Goal: Transaction & Acquisition: Purchase product/service

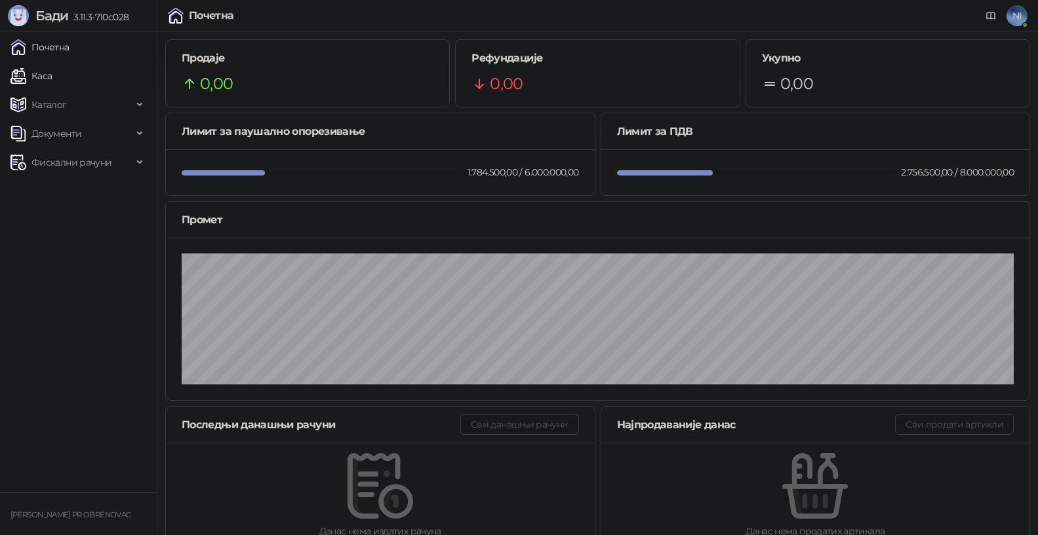
click at [52, 77] on link "Каса" at bounding box center [30, 76] width 41 height 26
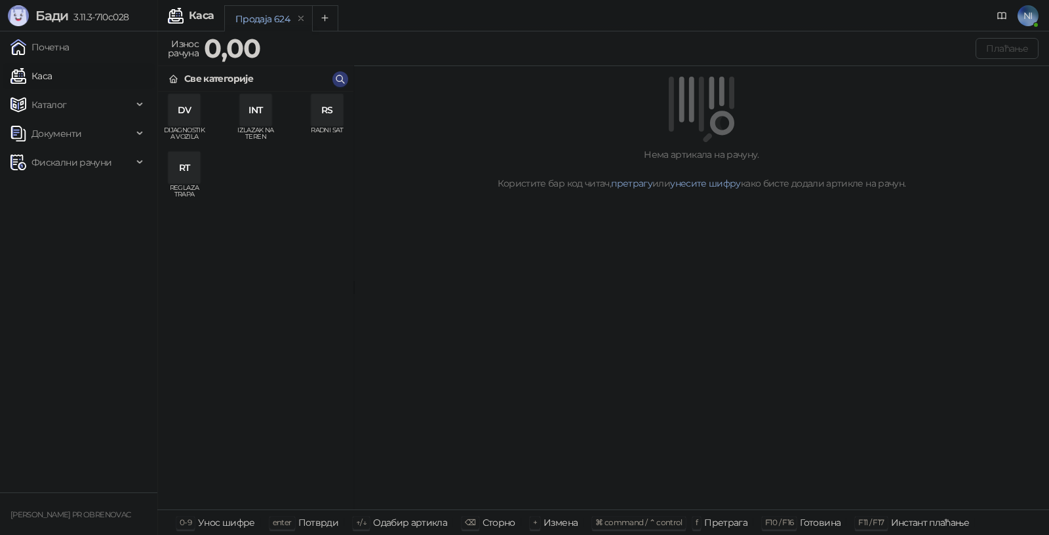
click at [325, 113] on div "RS" at bounding box center [326, 109] width 31 height 31
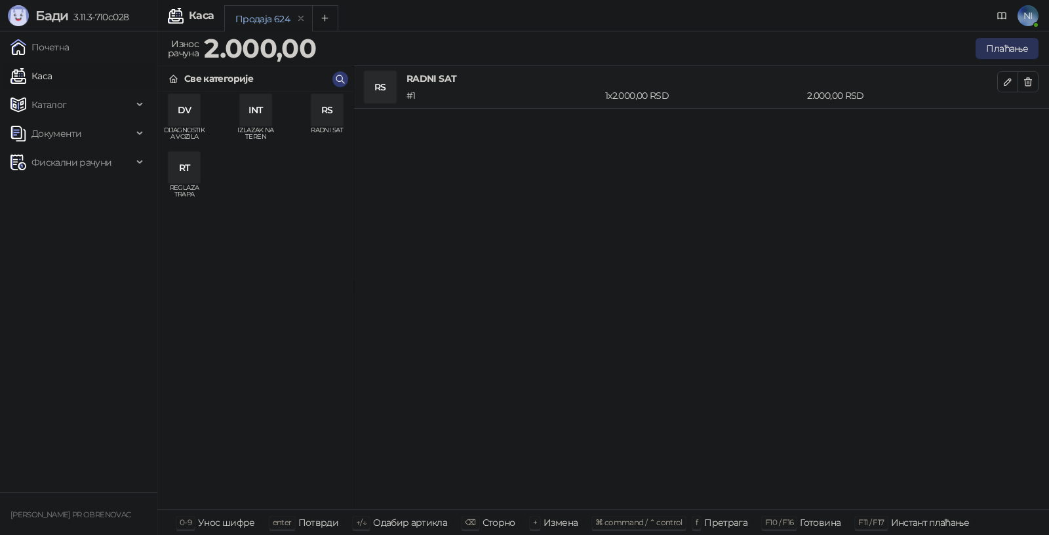
click at [996, 48] on button "Плаћање" at bounding box center [1006, 48] width 63 height 21
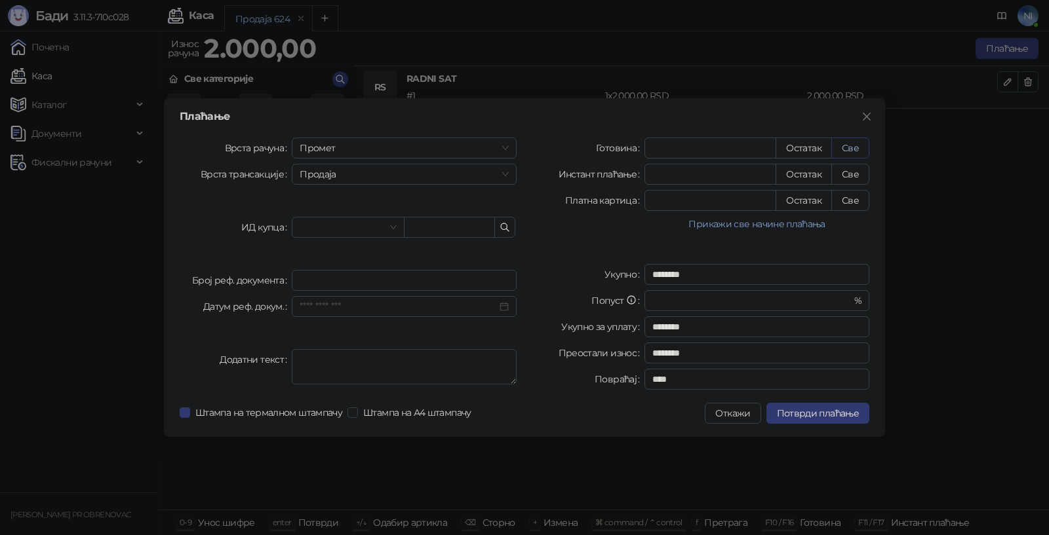
click at [856, 147] on button "Све" at bounding box center [850, 148] width 38 height 21
type input "****"
click at [793, 416] on span "Потврди плаћање" at bounding box center [818, 414] width 82 height 12
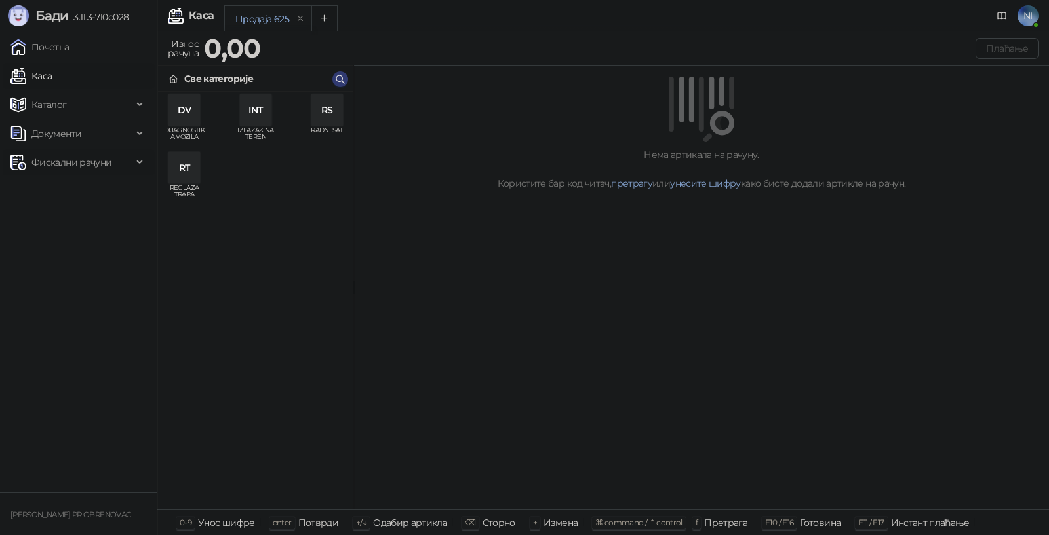
click at [132, 161] on div "Фискални рачуни" at bounding box center [79, 162] width 152 height 26
click at [85, 202] on link "Издати рачуни" at bounding box center [60, 191] width 88 height 26
